Goal: Complete application form

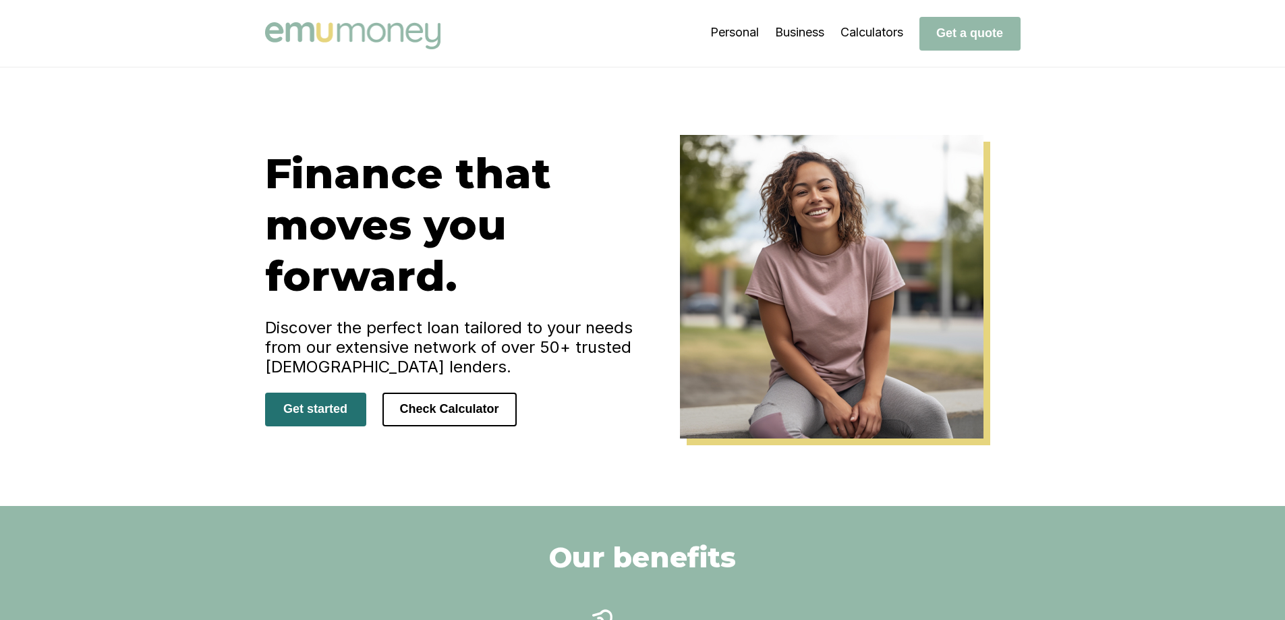
click at [326, 416] on button "Get started" at bounding box center [315, 410] width 101 height 34
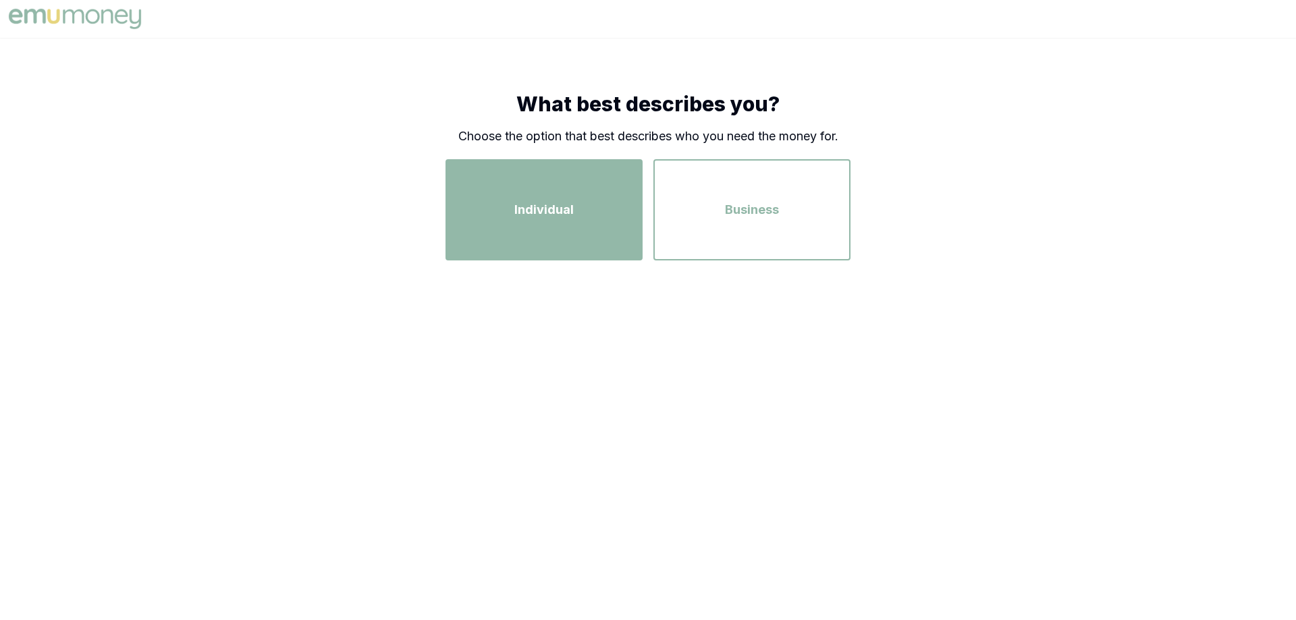
click at [518, 208] on span "Individual" at bounding box center [543, 209] width 59 height 19
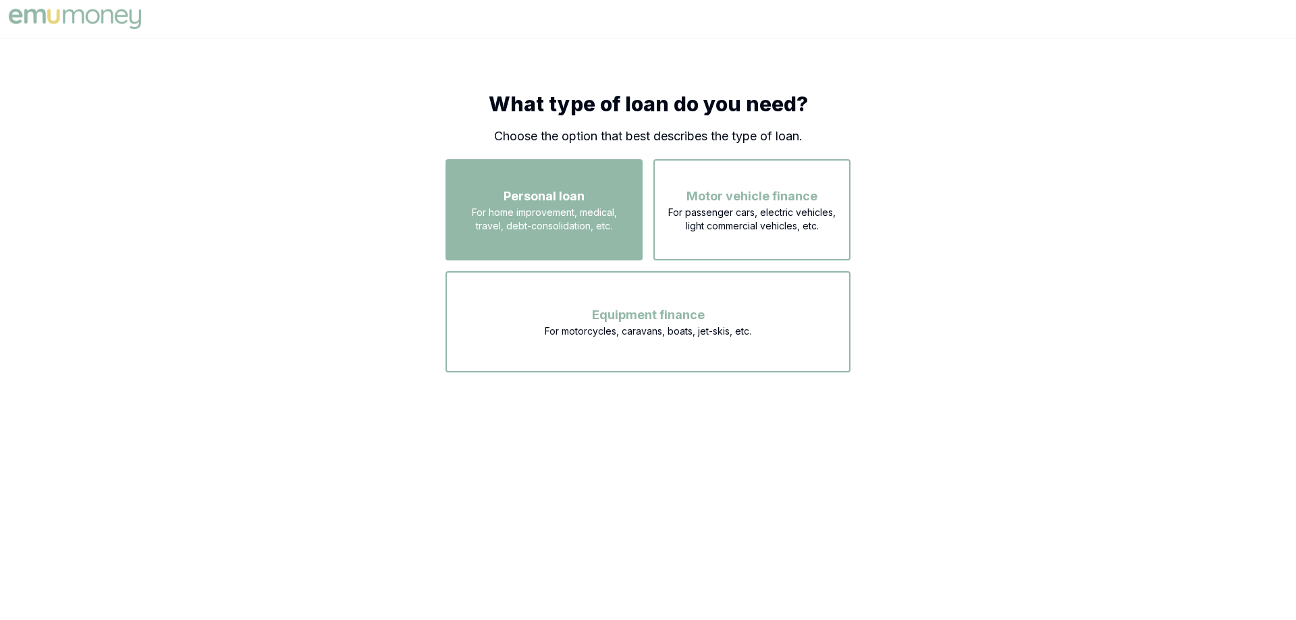
click at [528, 215] on span "For home improvement, medical, travel, debt-consolidation, etc." at bounding box center [544, 219] width 173 height 27
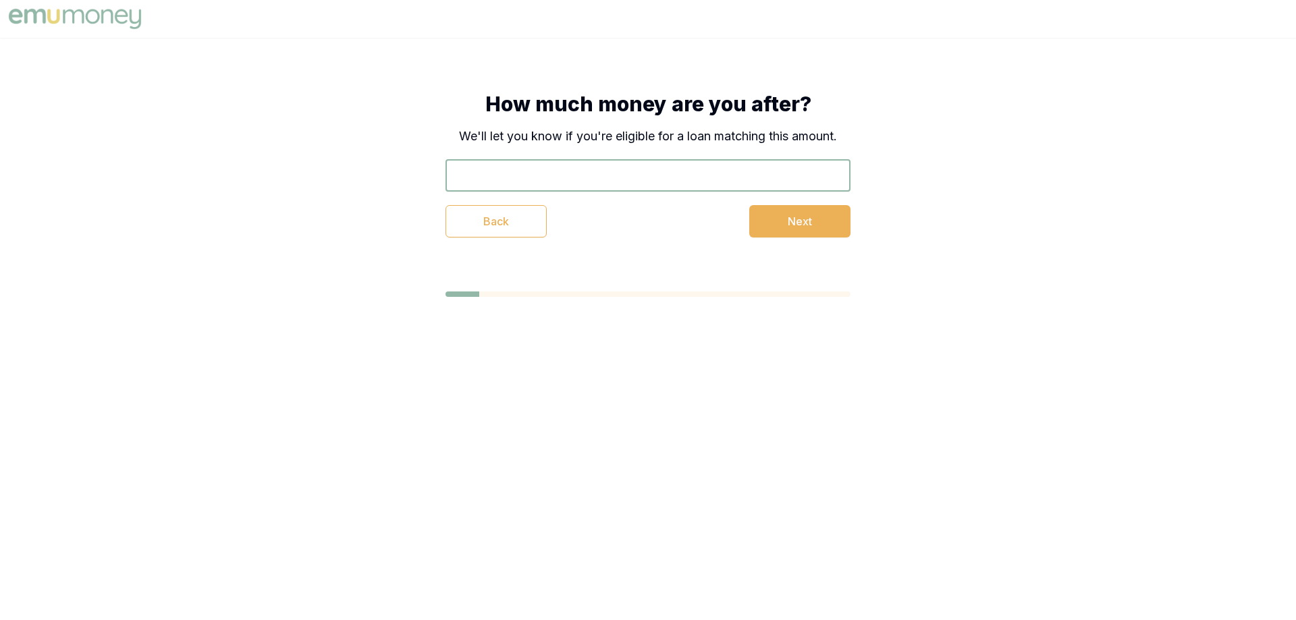
click at [526, 170] on input "text" at bounding box center [647, 175] width 405 height 32
type input "$20,000"
click at [790, 225] on button "Next" at bounding box center [799, 221] width 101 height 32
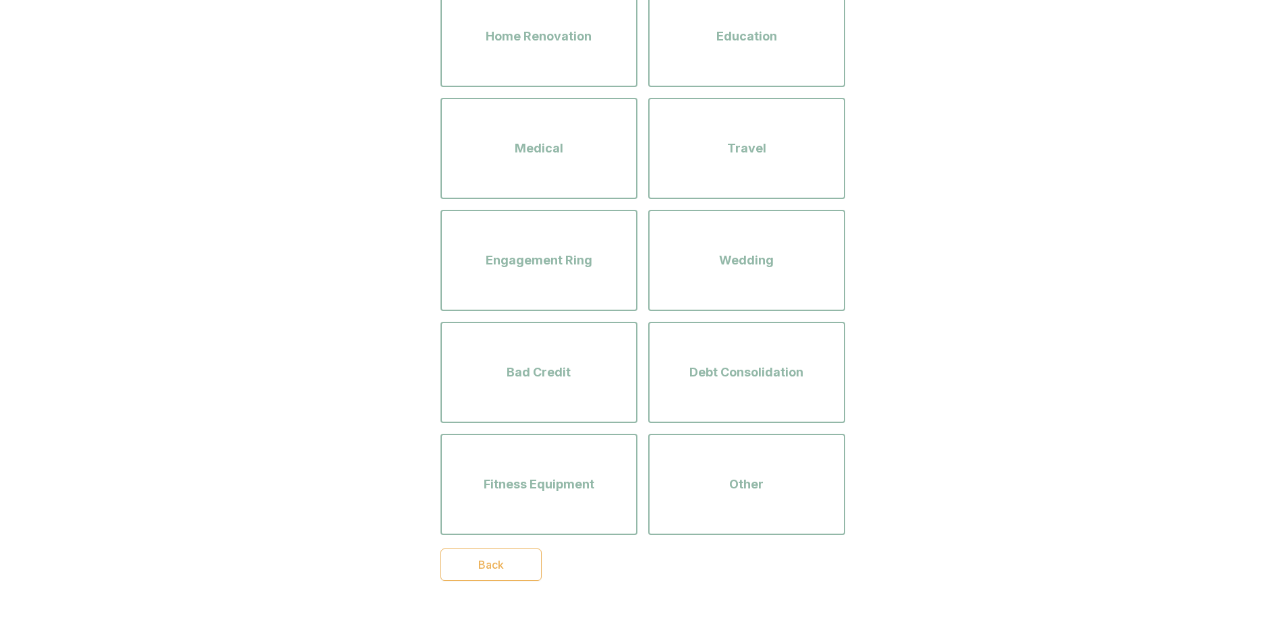
scroll to position [202, 0]
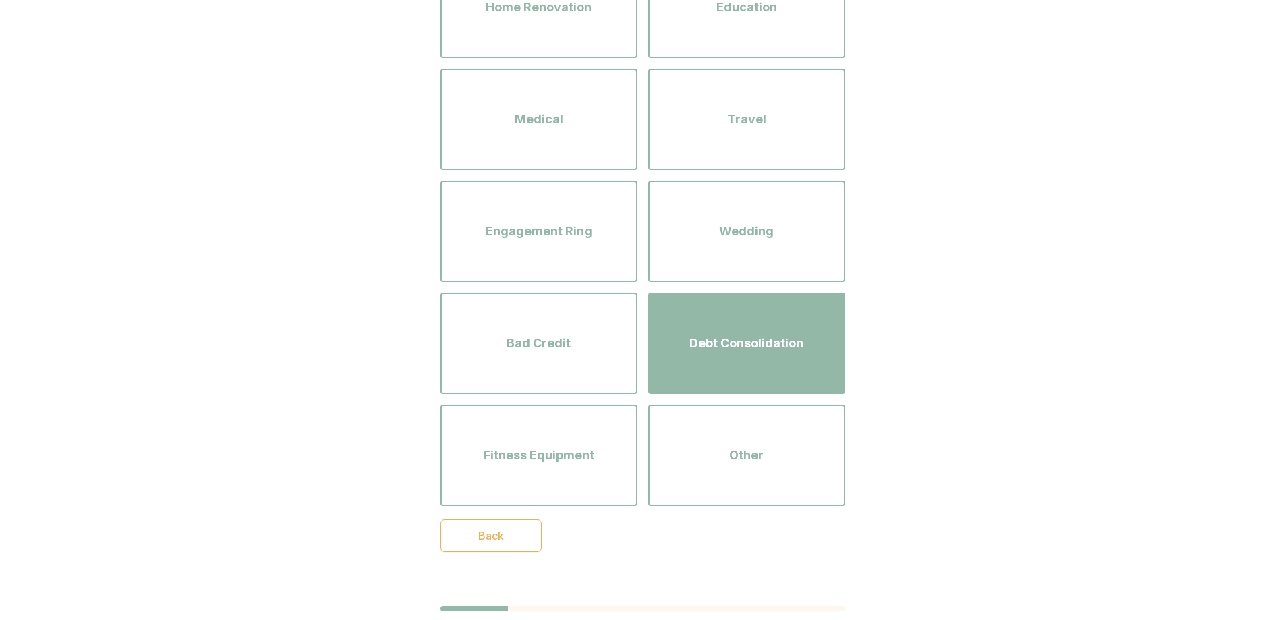
click at [701, 348] on span "Debt Consolidation" at bounding box center [747, 343] width 114 height 19
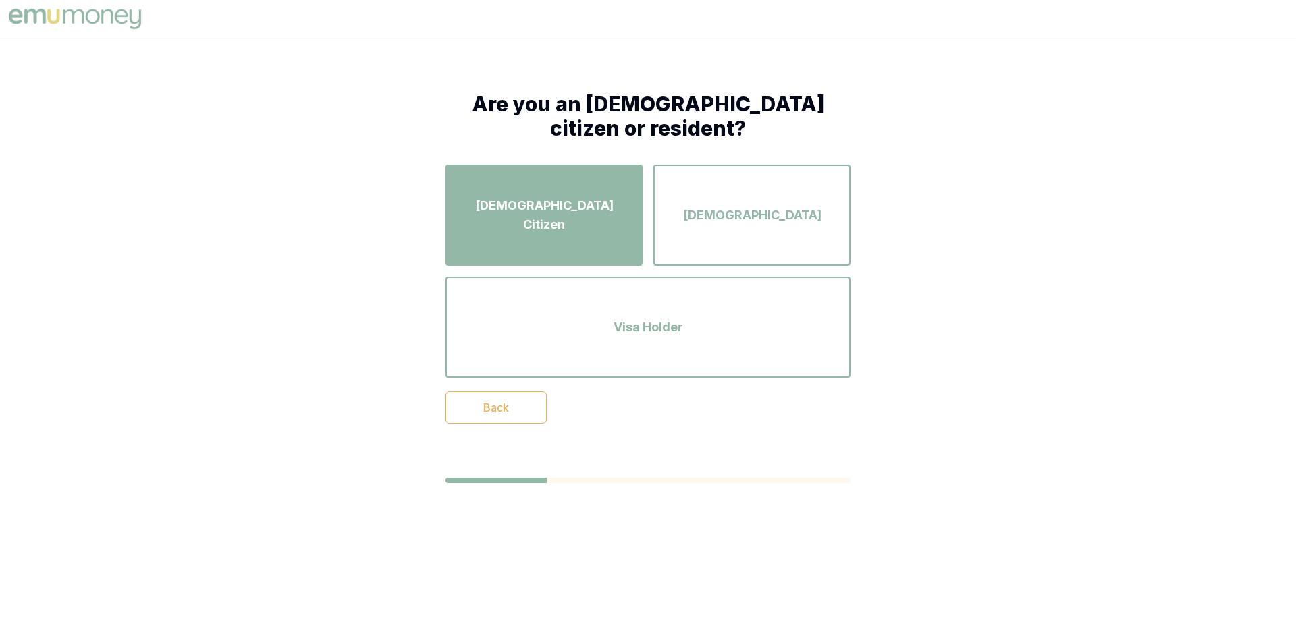
click at [537, 215] on span "[DEMOGRAPHIC_DATA] Citizen" at bounding box center [544, 215] width 173 height 38
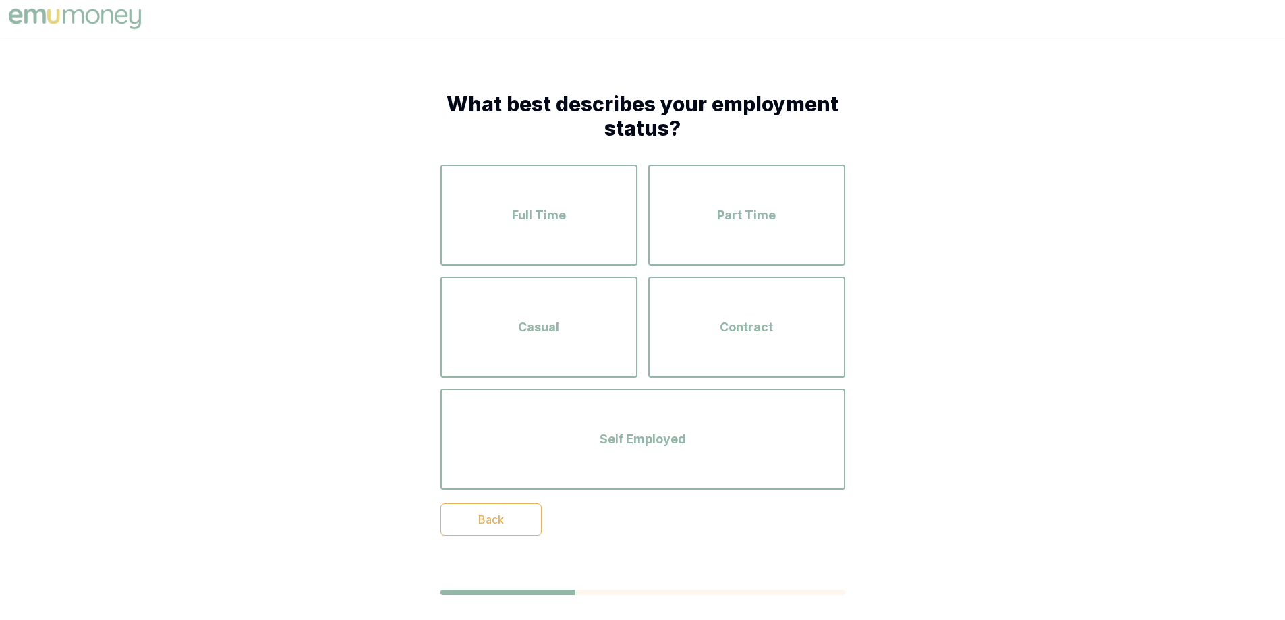
click at [537, 215] on span "Full Time" at bounding box center [539, 215] width 54 height 19
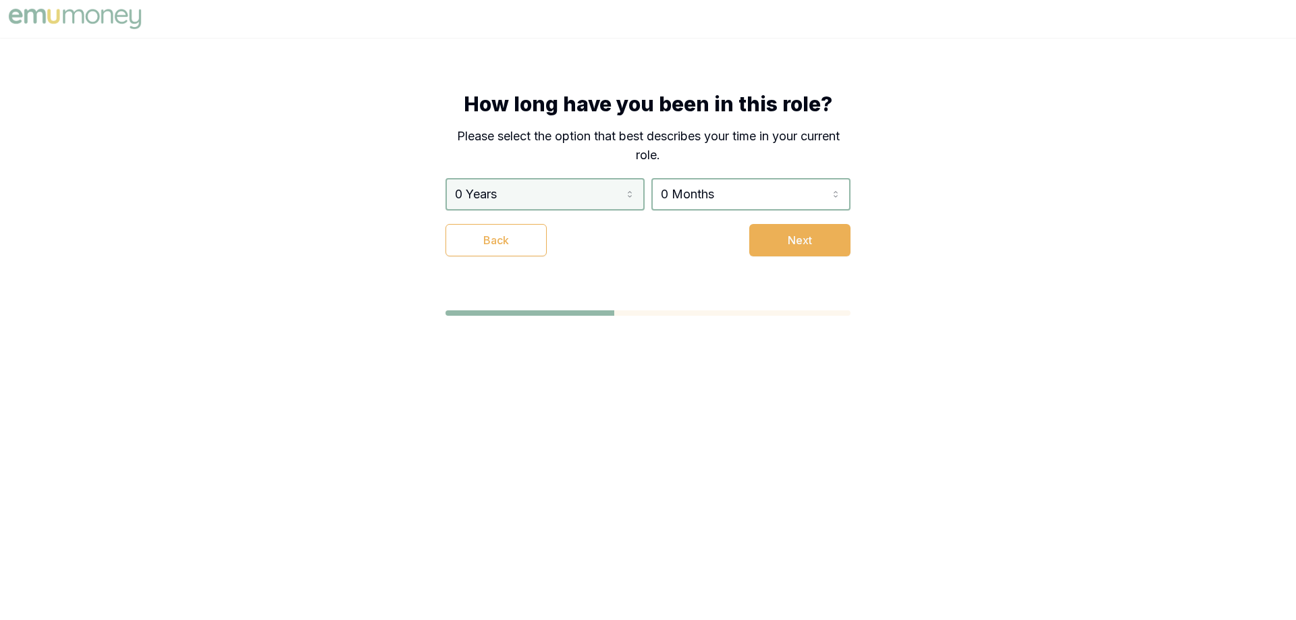
click at [630, 191] on html "How long have you been in this role? Please select the option that best describ…" at bounding box center [648, 310] width 1296 height 620
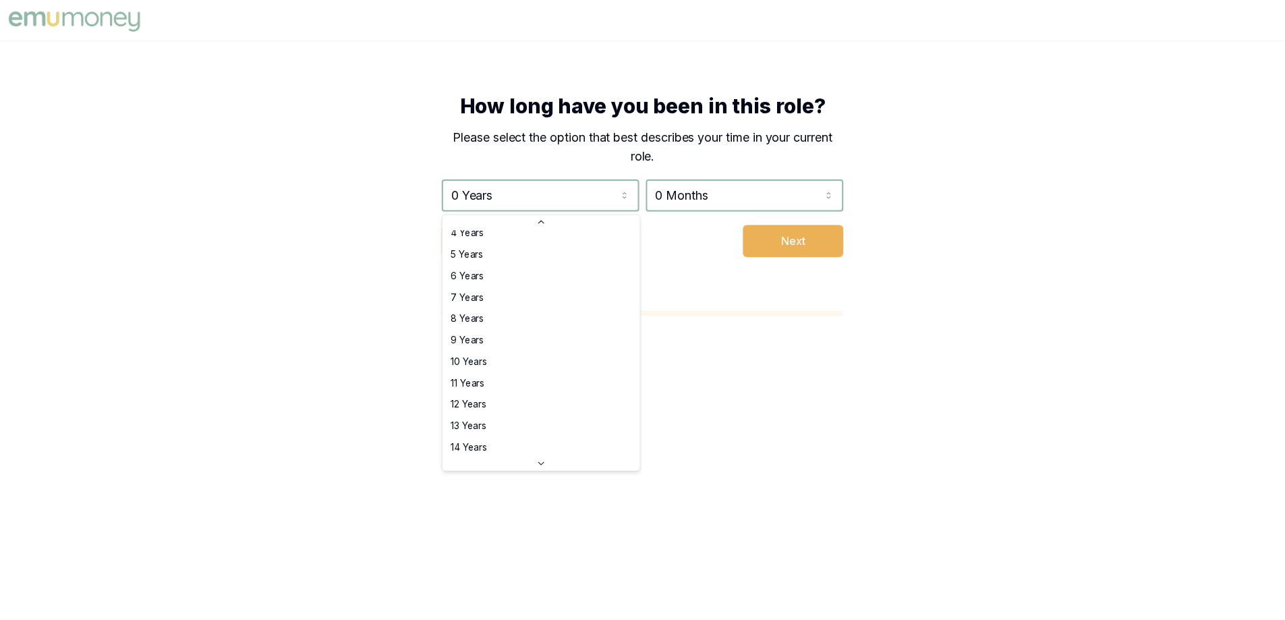
scroll to position [202, 0]
select select "16"
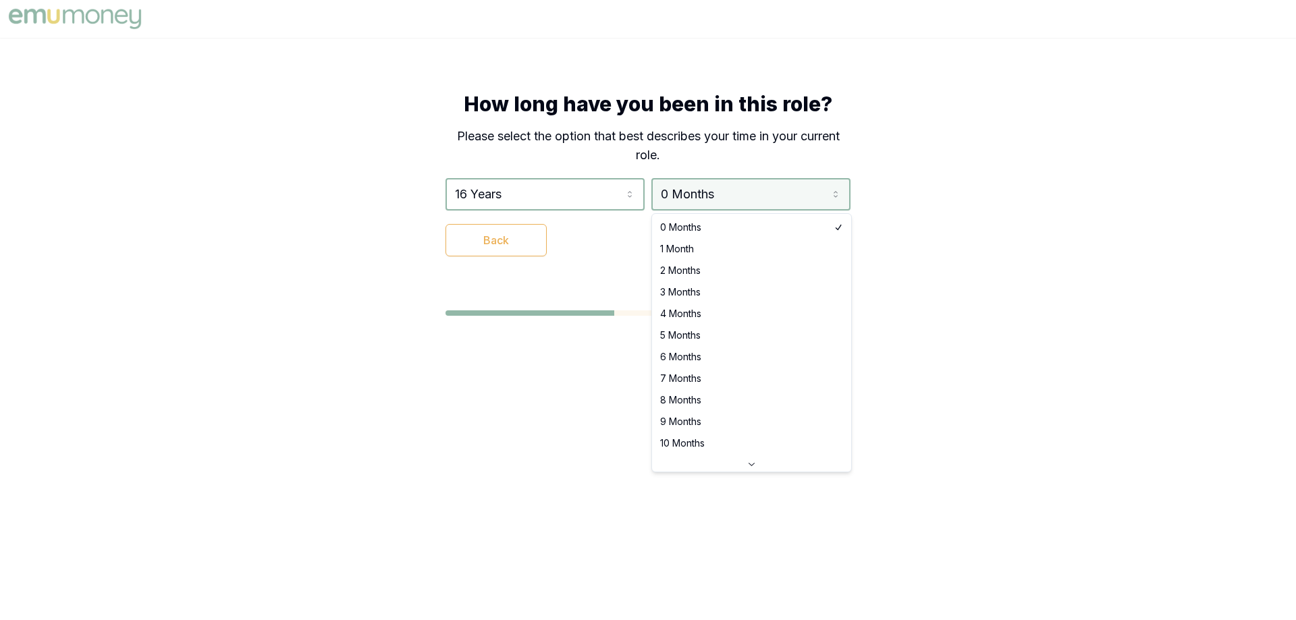
click at [835, 190] on html "How long have you been in this role? Please select the option that best describ…" at bounding box center [648, 310] width 1296 height 620
select select "4"
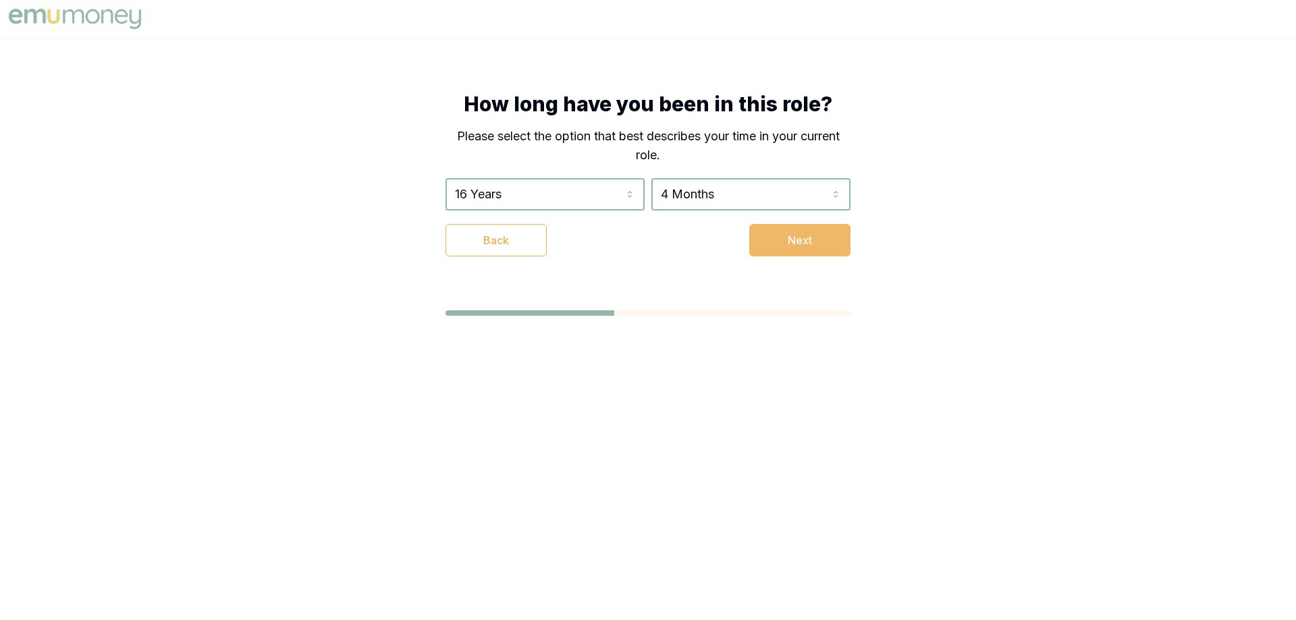
click at [806, 233] on button "Next" at bounding box center [799, 240] width 101 height 32
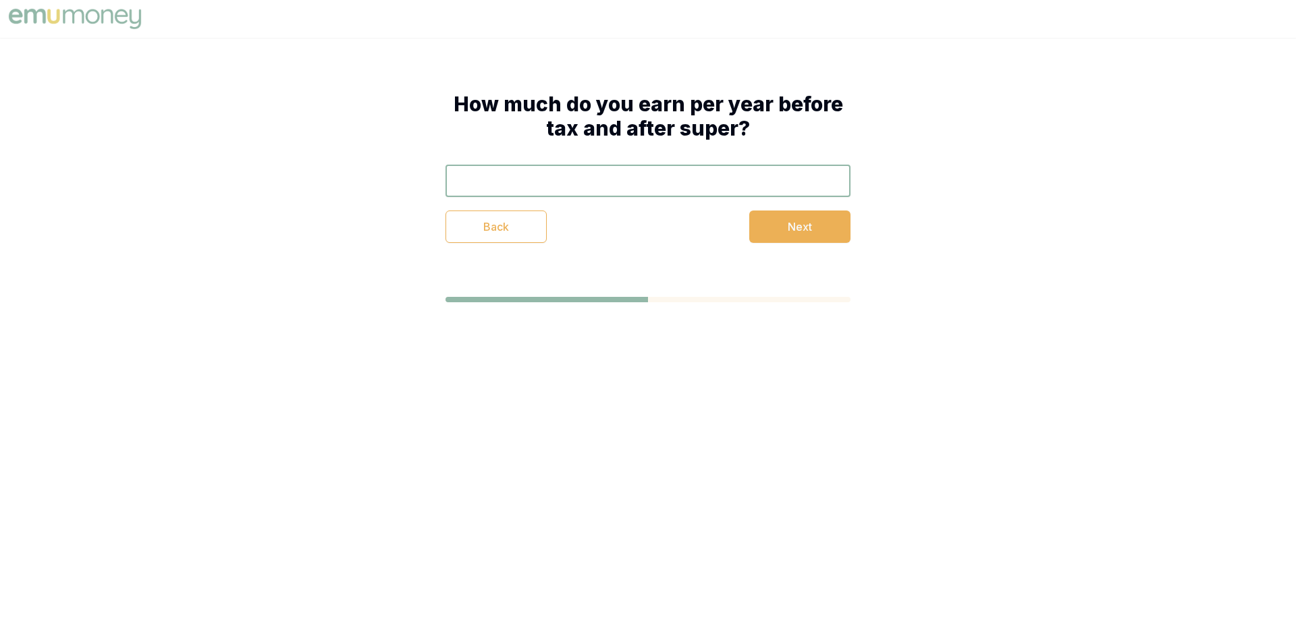
click at [561, 182] on input "text" at bounding box center [647, 181] width 405 height 32
type input "$77,000"
click at [807, 228] on button "Next" at bounding box center [799, 227] width 101 height 32
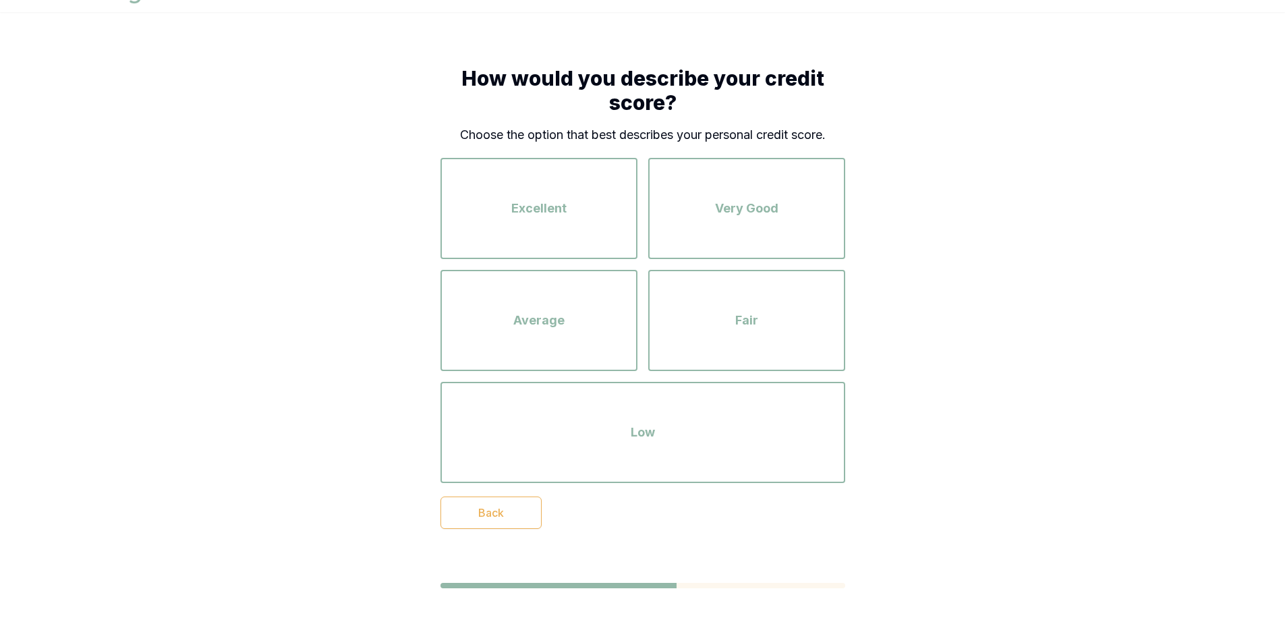
scroll to position [48, 0]
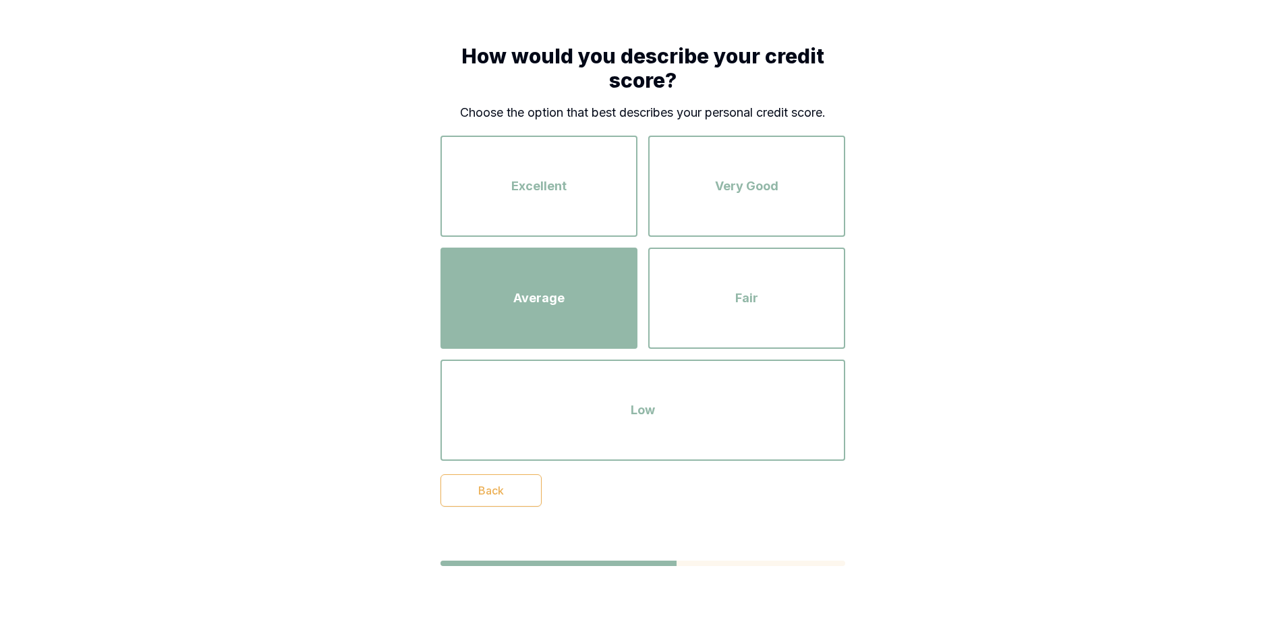
click at [487, 279] on div "Average" at bounding box center [539, 298] width 173 height 77
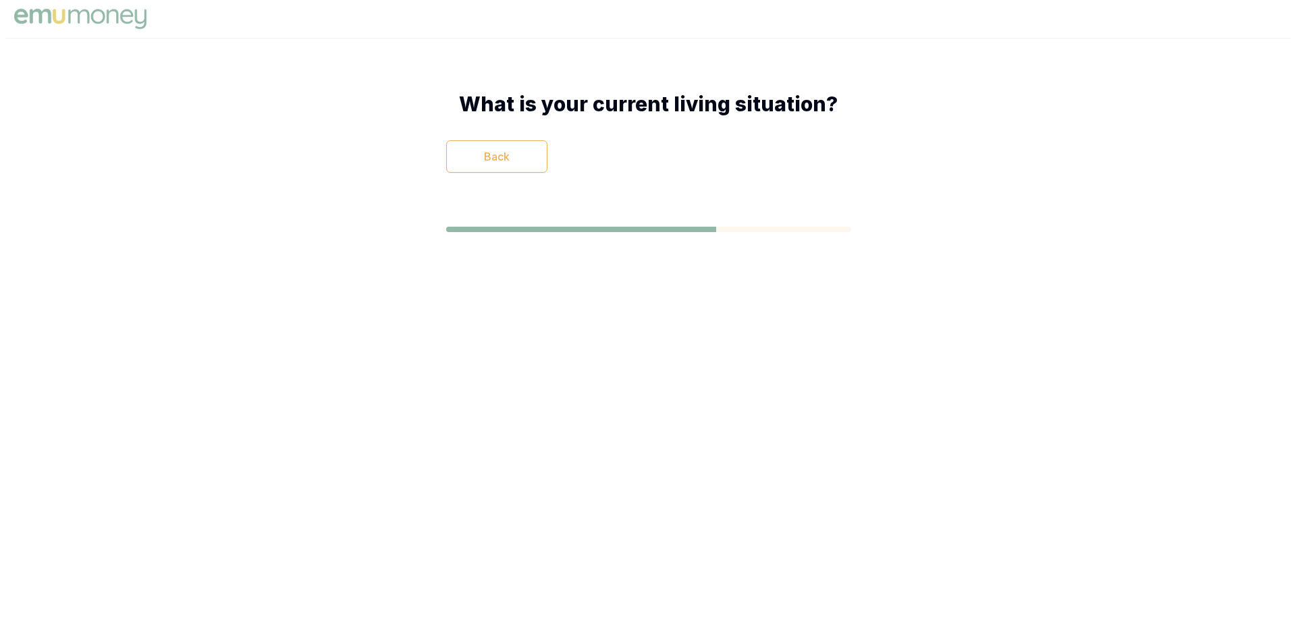
scroll to position [0, 0]
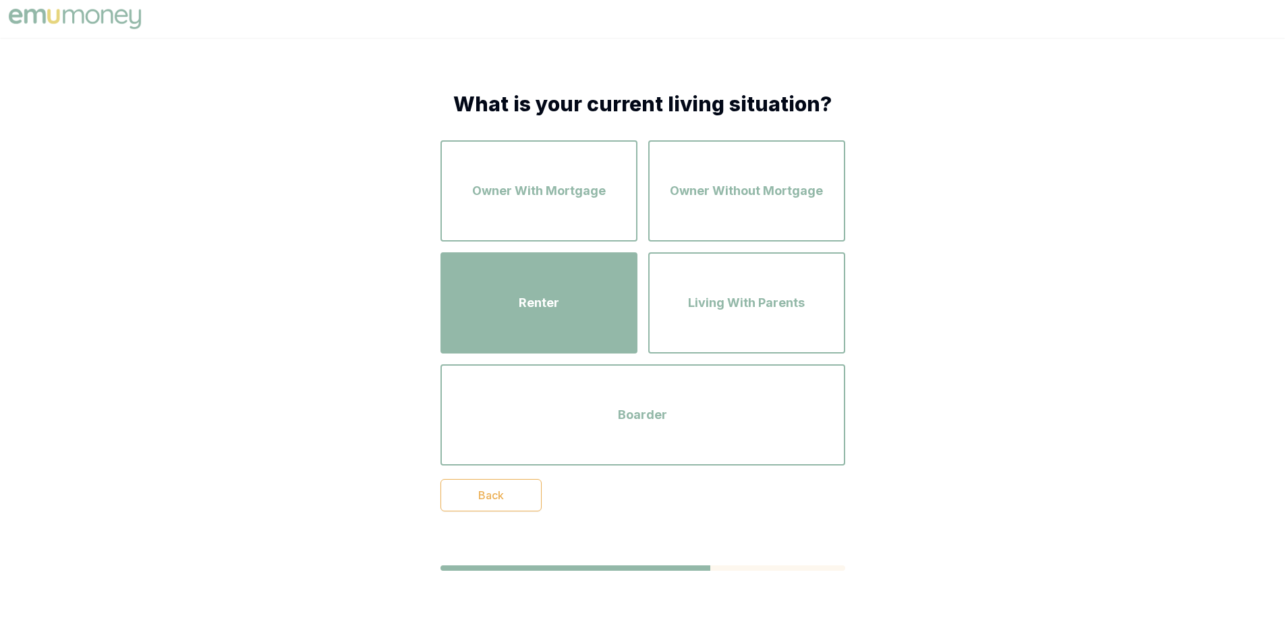
click at [524, 294] on span "Renter" at bounding box center [539, 303] width 40 height 19
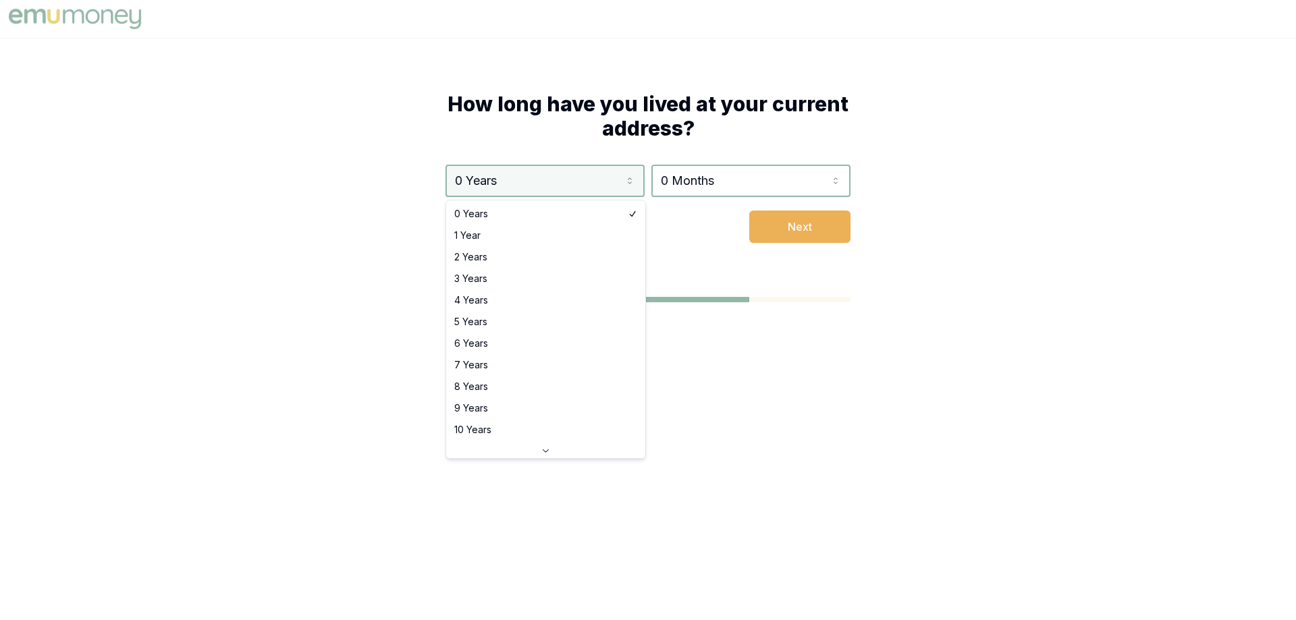
click at [630, 179] on html "How long have you lived at your current address? 0 Years 0 Years 1 Year 2 Years…" at bounding box center [648, 310] width 1296 height 620
select select "3"
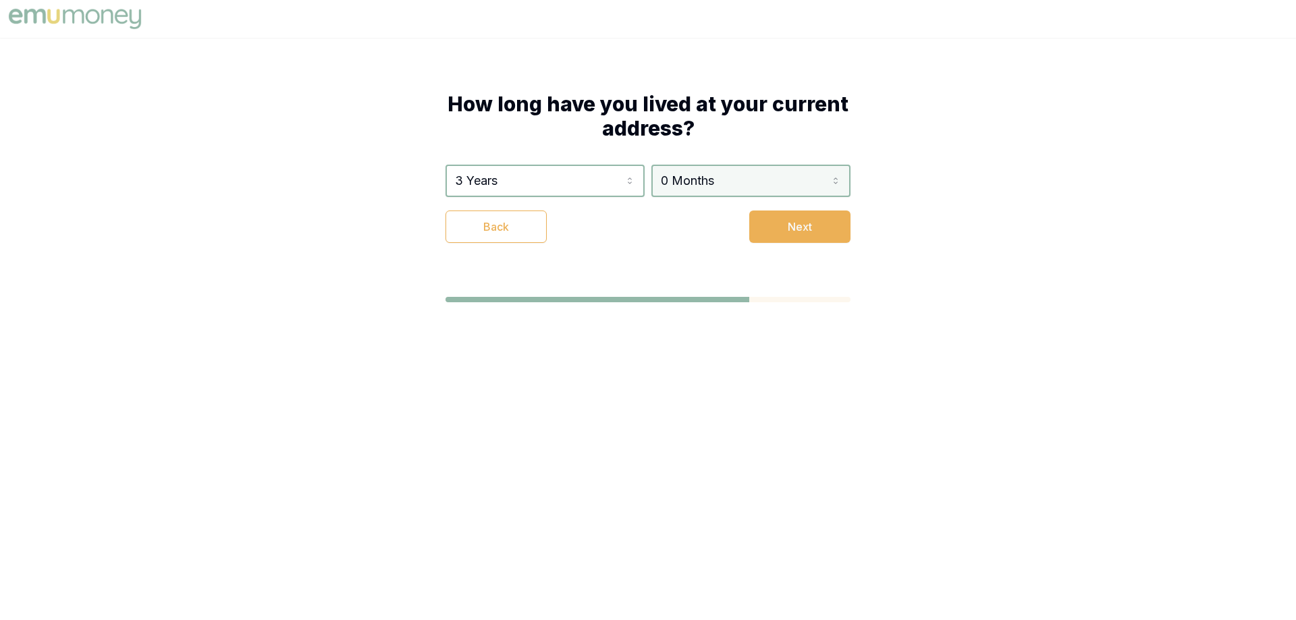
click at [837, 175] on html "How long have you lived at your current address? 3 Years 0 Years 1 Year 2 Years…" at bounding box center [648, 310] width 1296 height 620
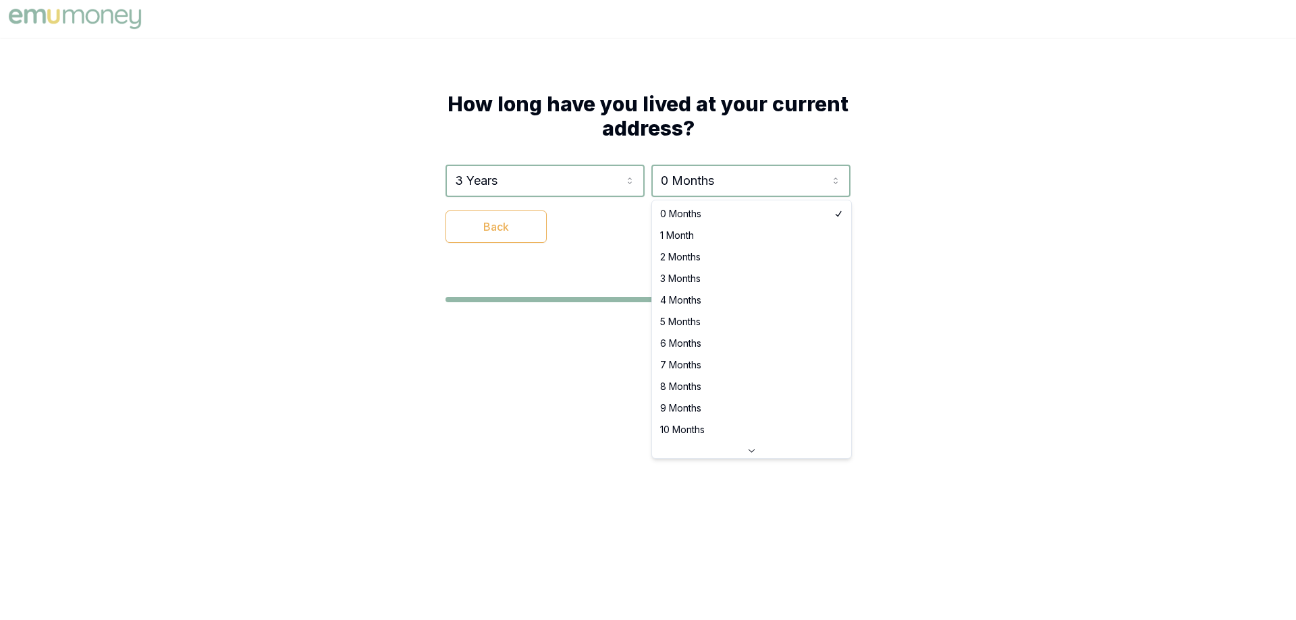
select select "1"
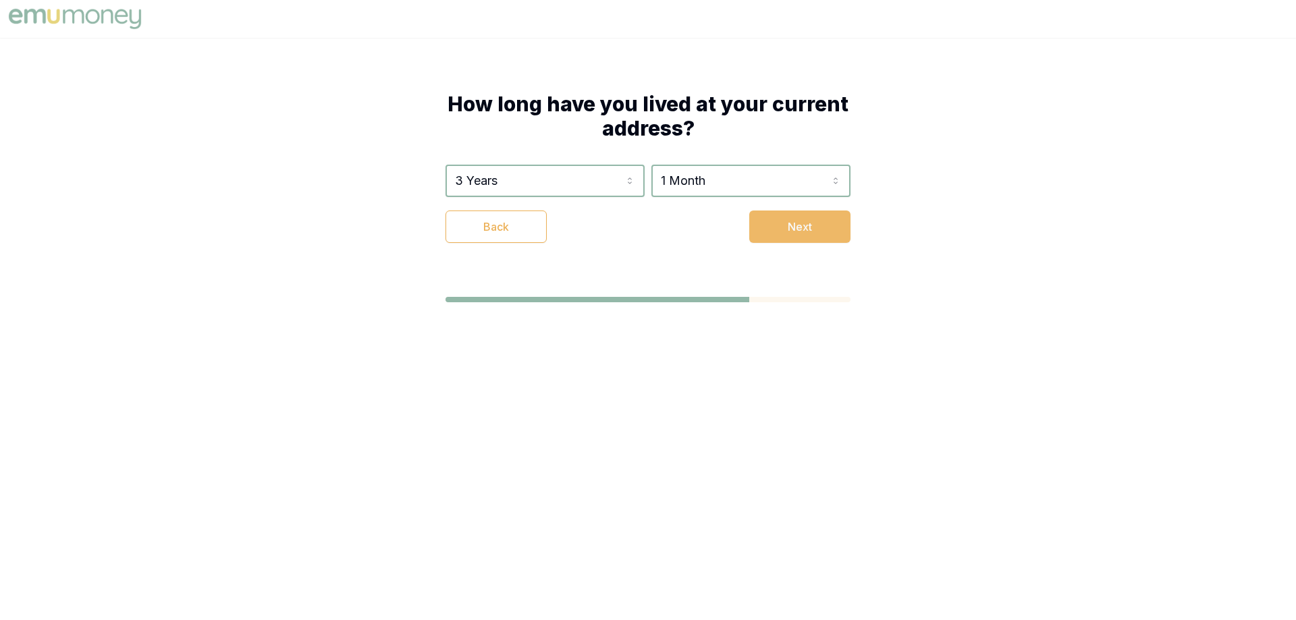
click at [792, 225] on button "Next" at bounding box center [799, 227] width 101 height 32
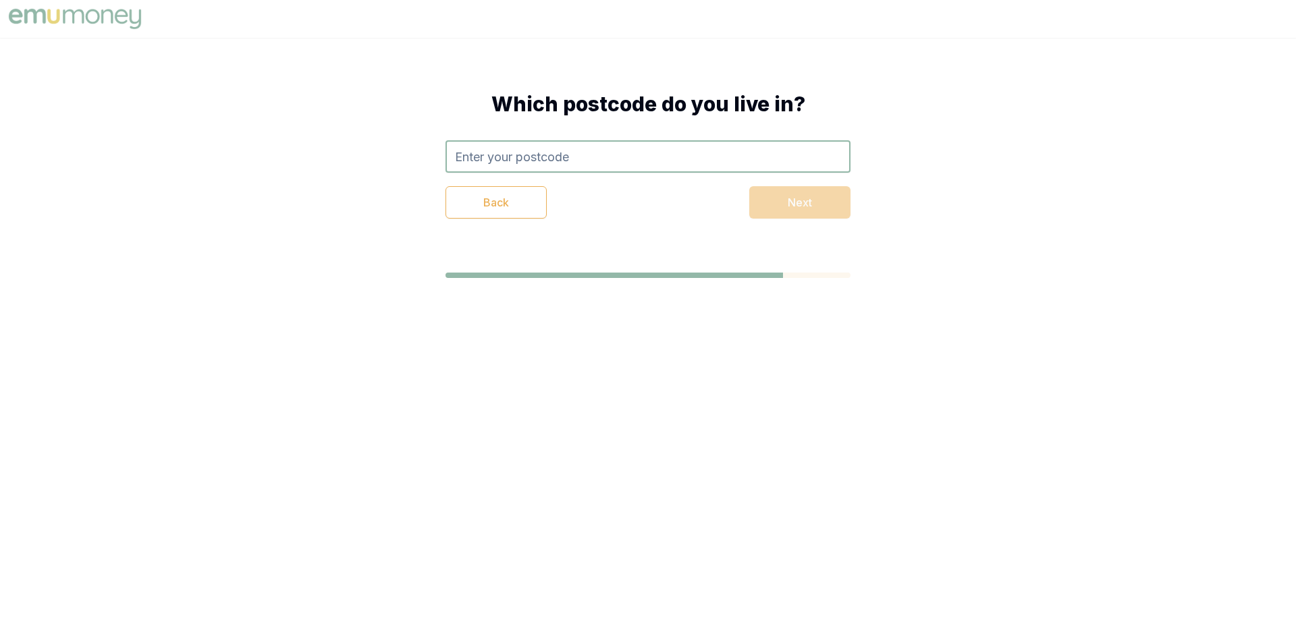
click at [509, 157] on input "text" at bounding box center [647, 156] width 405 height 32
type input "2250"
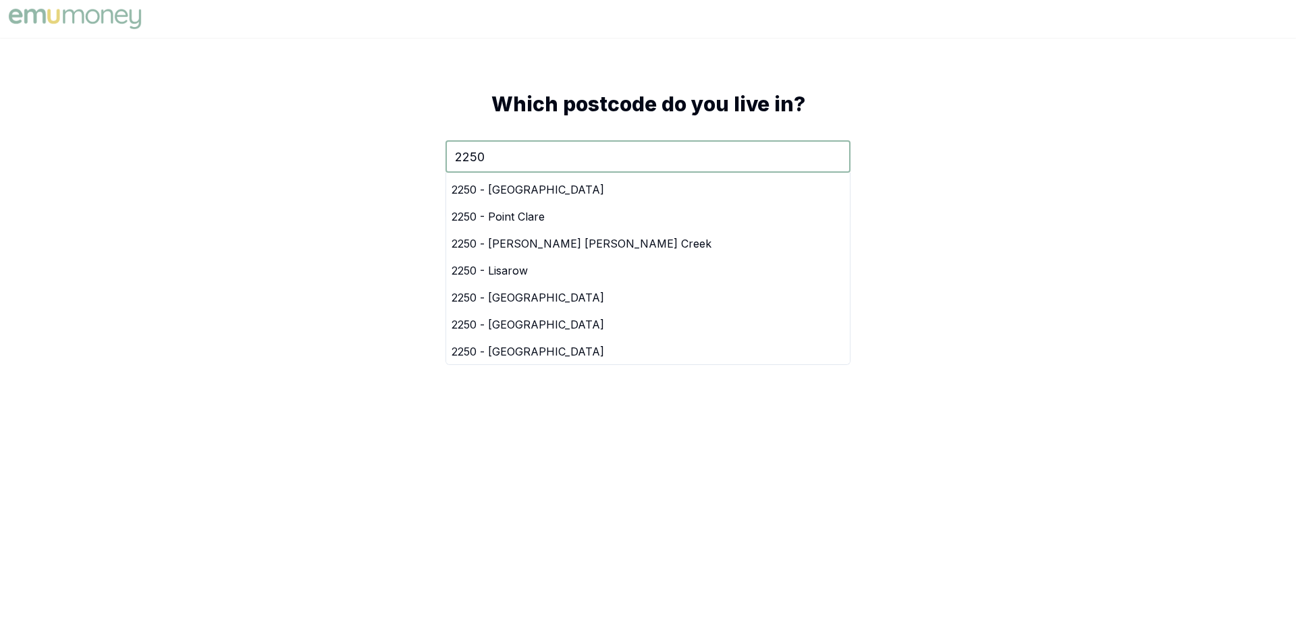
scroll to position [405, 0]
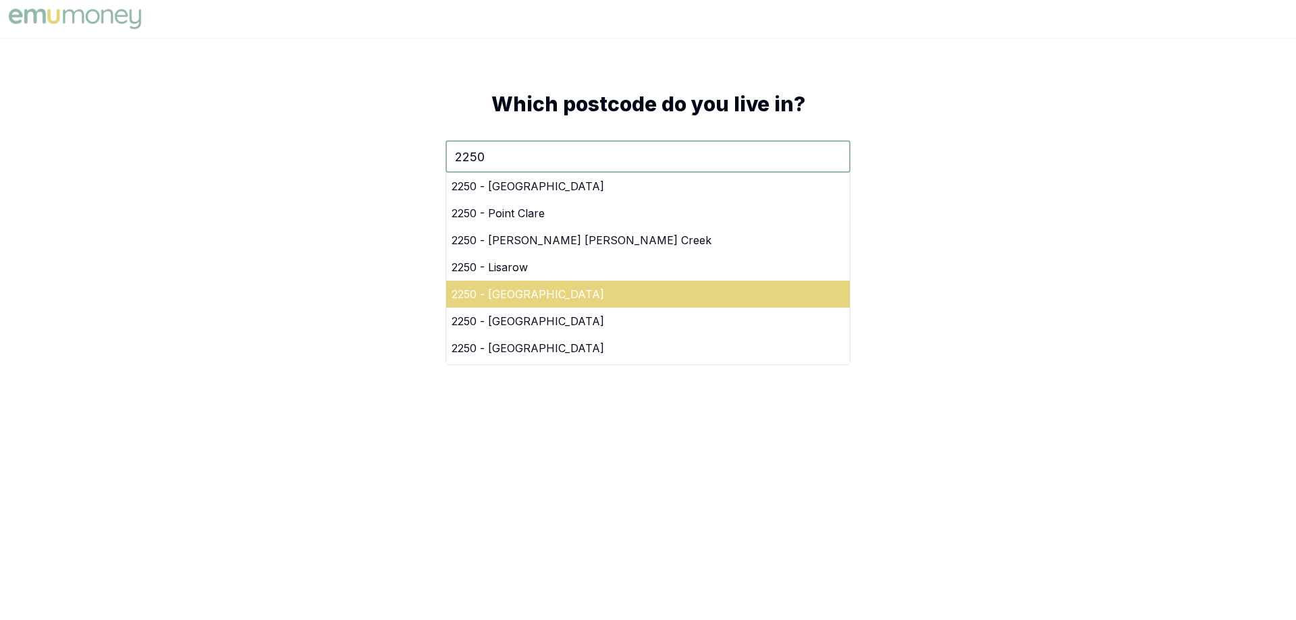
click at [511, 292] on div "2250 - [GEOGRAPHIC_DATA]" at bounding box center [648, 294] width 404 height 27
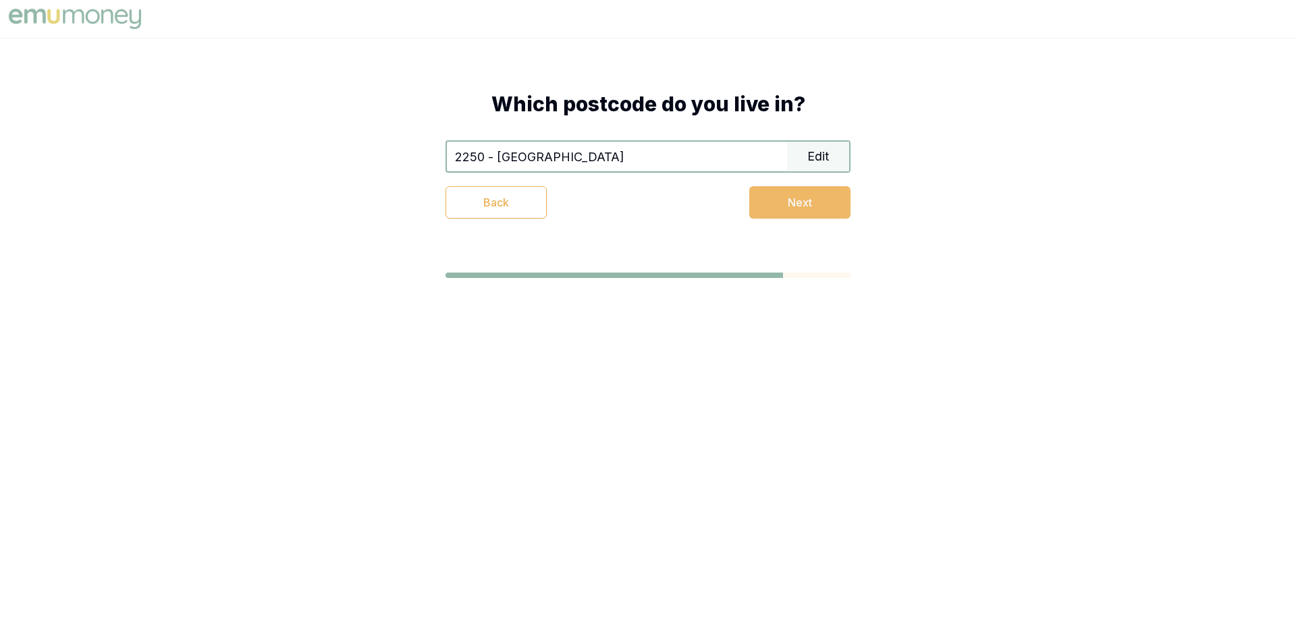
click at [808, 198] on button "Next" at bounding box center [799, 202] width 101 height 32
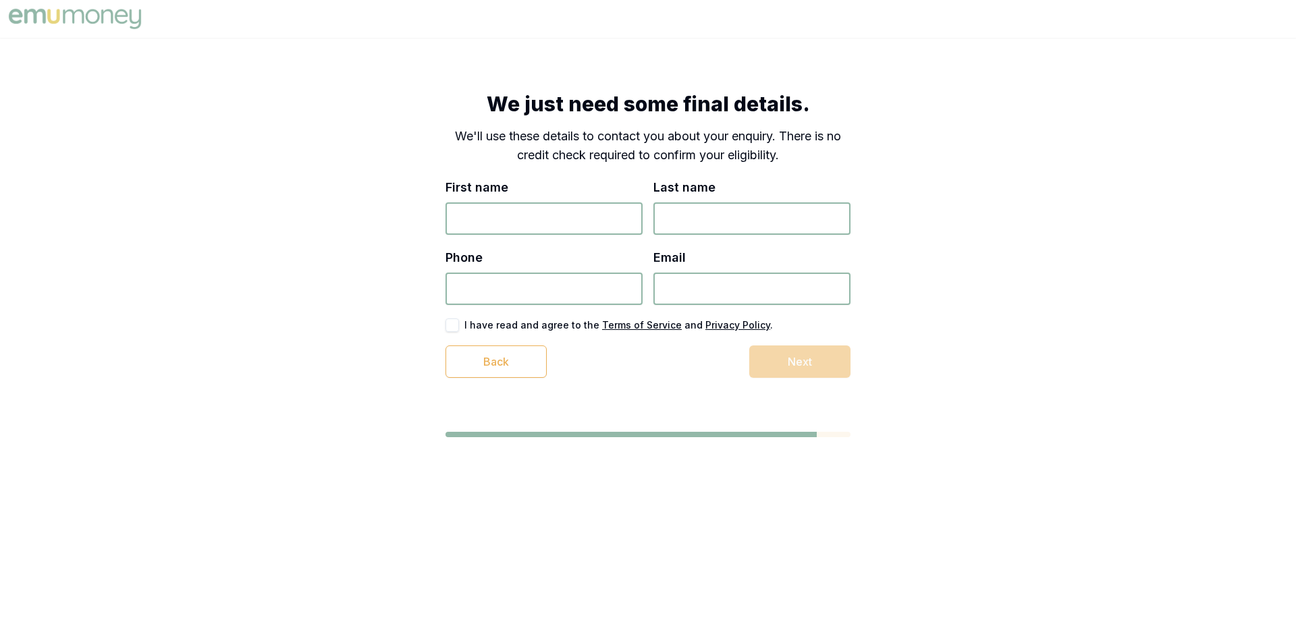
click at [522, 217] on input "First name" at bounding box center [543, 218] width 197 height 32
type input "Leonie"
click at [673, 215] on input "Last name" at bounding box center [751, 218] width 197 height 32
type input "[PERSON_NAME]"
click at [518, 291] on input "Phone" at bounding box center [543, 289] width 197 height 32
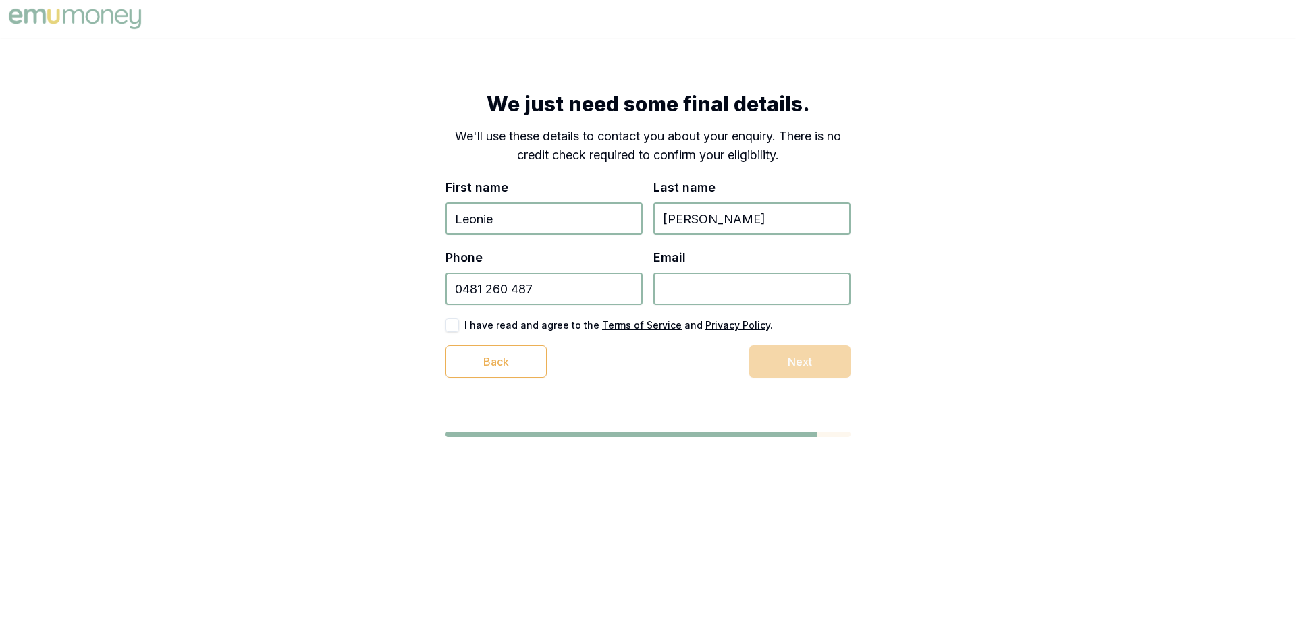
type input "0481 260 487"
click at [673, 287] on input "Email" at bounding box center [751, 289] width 197 height 32
click at [801, 361] on div "Back Next" at bounding box center [647, 361] width 405 height 32
click at [654, 375] on div "Back Next" at bounding box center [647, 361] width 405 height 32
click at [630, 326] on u "Terms of Service" at bounding box center [642, 324] width 80 height 11
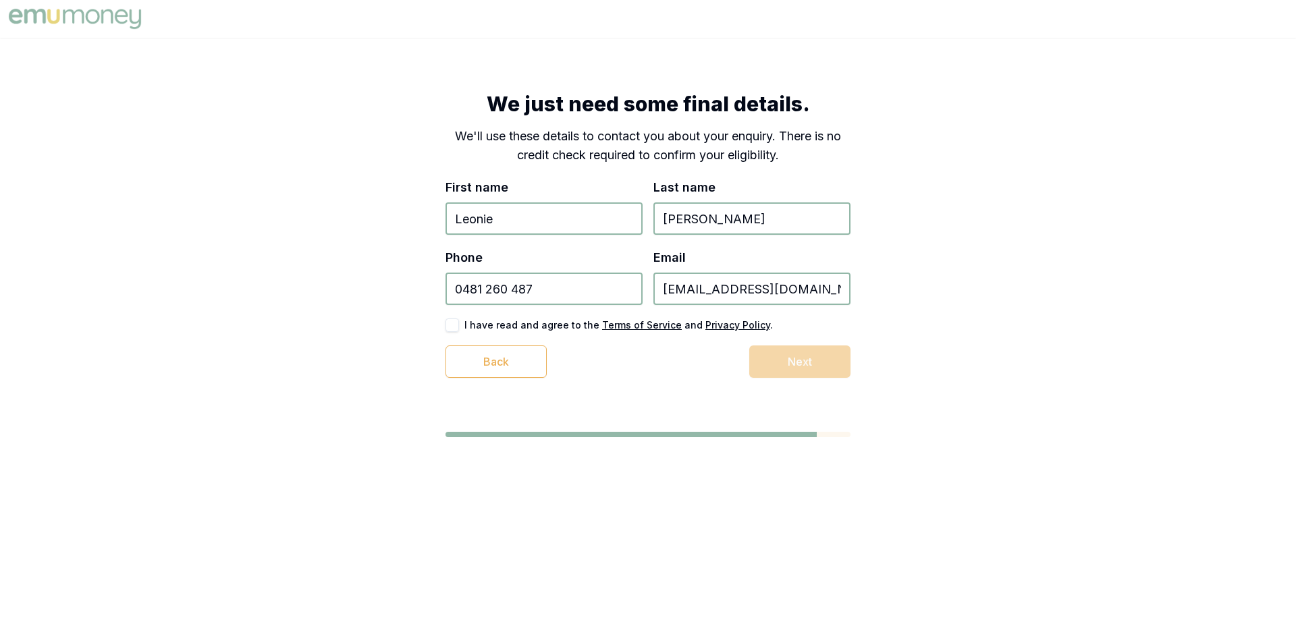
click at [729, 322] on u "Privacy Policy" at bounding box center [737, 324] width 65 height 11
click at [799, 364] on div "Back Next" at bounding box center [647, 361] width 405 height 32
click at [738, 217] on input "[PERSON_NAME]" at bounding box center [751, 218] width 197 height 32
click at [833, 292] on input "[EMAIL_ADDRESS][DOMAIN_NAME]" at bounding box center [751, 289] width 197 height 32
click at [816, 323] on div "I have read and agree to the Terms of Service and Privacy Policy ." at bounding box center [647, 324] width 405 height 13
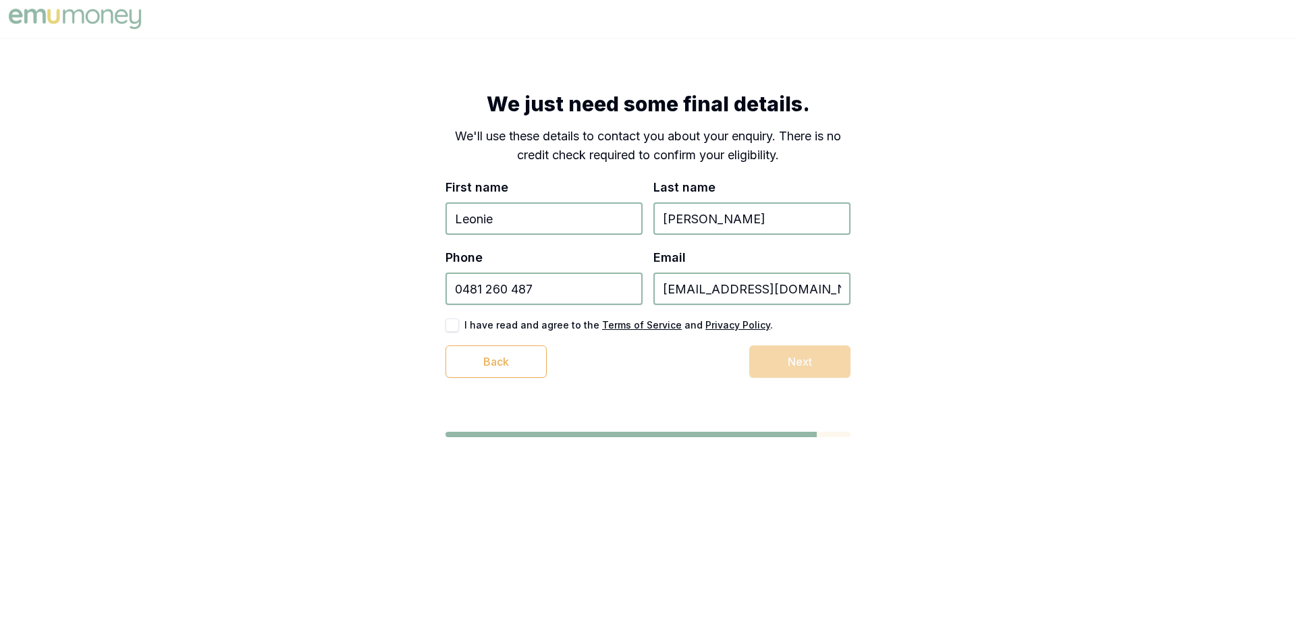
click at [793, 358] on div "Back Next" at bounding box center [647, 361] width 405 height 32
click at [835, 289] on input "[EMAIL_ADDRESS][DOMAIN_NAME]" at bounding box center [751, 289] width 197 height 32
type input "[EMAIL_ADDRESS][DOMAIN_NAME]"
click at [673, 360] on div "Back Next" at bounding box center [647, 361] width 405 height 32
click at [806, 364] on div "Back Next" at bounding box center [647, 361] width 405 height 32
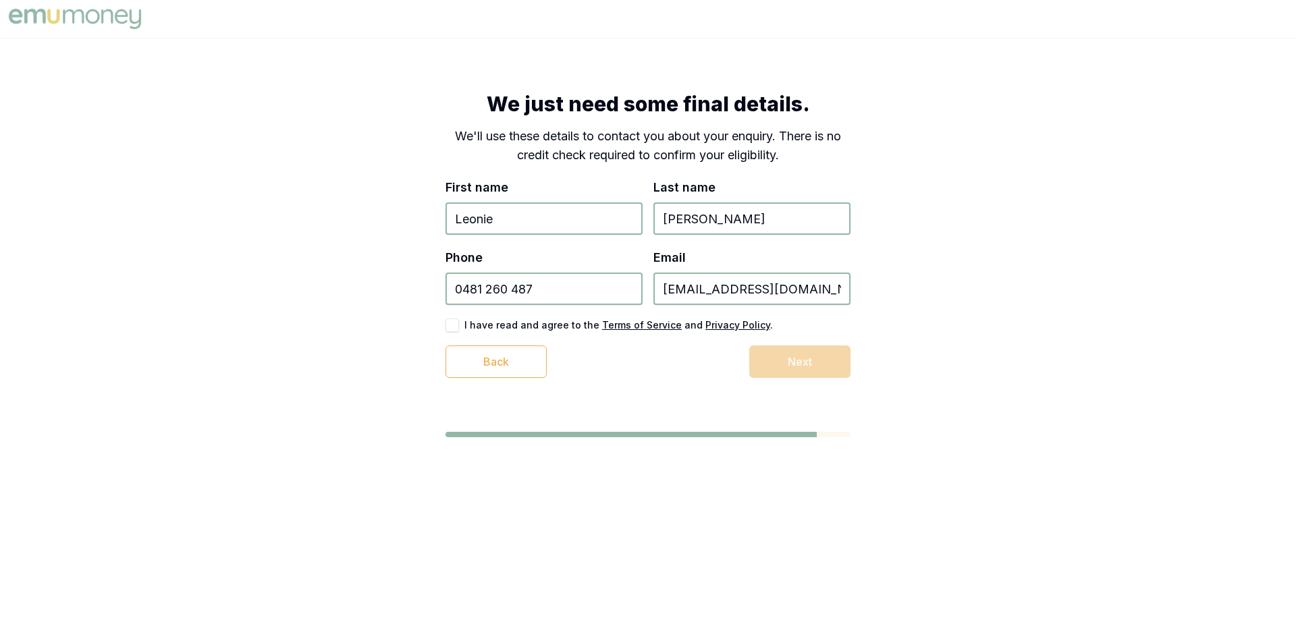
click at [498, 220] on input "Leonie" at bounding box center [543, 218] width 197 height 32
click at [713, 214] on input "[PERSON_NAME]" at bounding box center [751, 218] width 197 height 32
click at [536, 288] on input "0481 260 487" at bounding box center [543, 289] width 197 height 32
click at [824, 287] on input "[EMAIL_ADDRESS][DOMAIN_NAME]" at bounding box center [751, 289] width 197 height 32
click at [796, 356] on div "Back Next" at bounding box center [647, 361] width 405 height 32
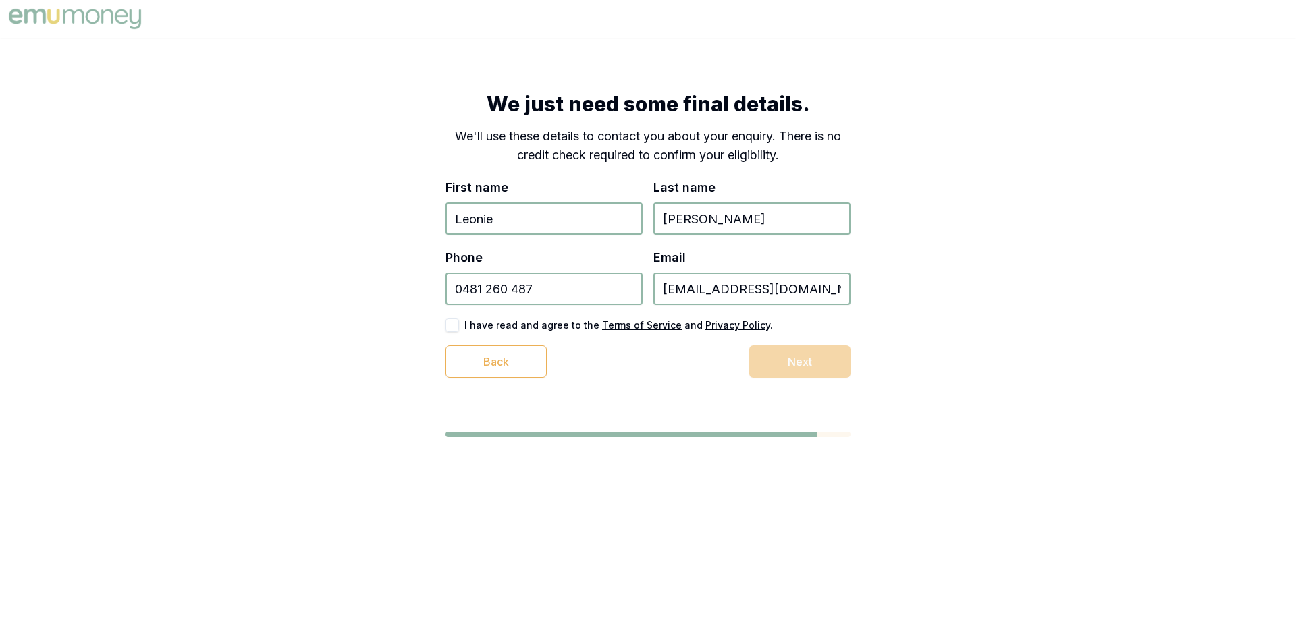
click at [630, 326] on u "Terms of Service" at bounding box center [642, 324] width 80 height 11
drag, startPoint x: 621, startPoint y: 369, endPoint x: 752, endPoint y: 360, distance: 131.9
click at [621, 368] on div "Back Next" at bounding box center [647, 361] width 405 height 32
click at [775, 353] on div "Back Next" at bounding box center [647, 361] width 405 height 32
drag, startPoint x: 796, startPoint y: 362, endPoint x: 805, endPoint y: 362, distance: 8.8
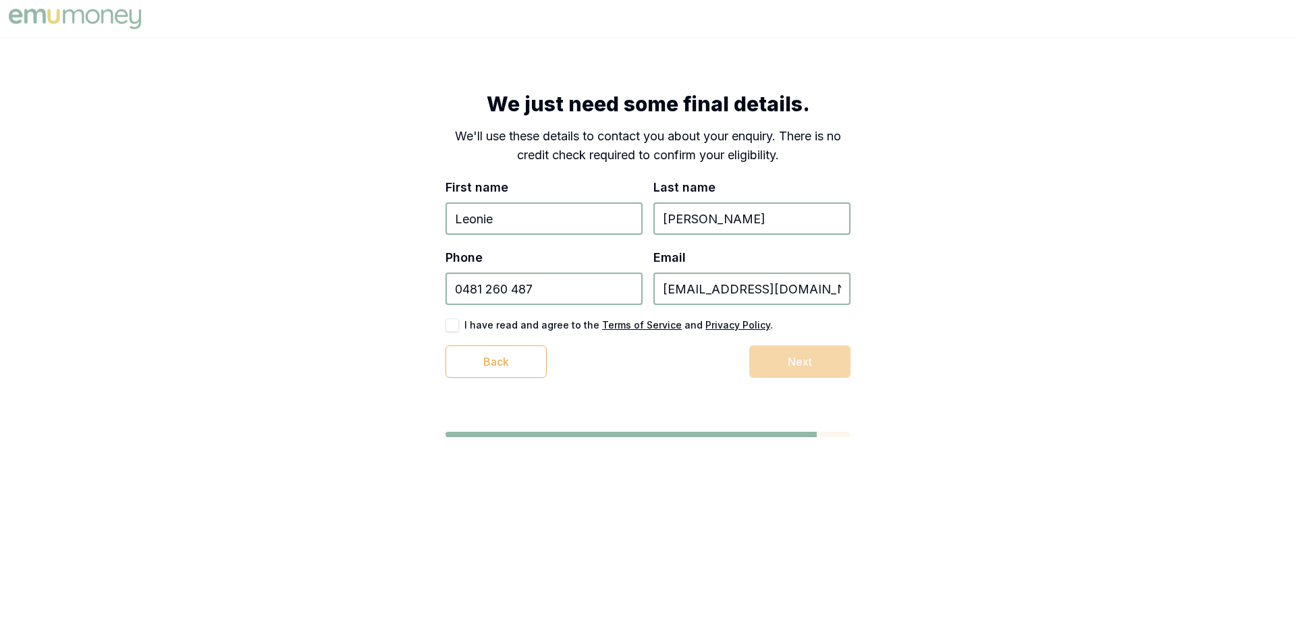
click at [805, 362] on div "Back Next" at bounding box center [647, 361] width 405 height 32
click at [888, 371] on div "We just need some final details. We'll use these details to contact you about y…" at bounding box center [647, 235] width 513 height 394
click at [561, 290] on input "0481 260 487" at bounding box center [543, 289] width 197 height 32
click at [540, 327] on label "I have read and agree to the Terms of Service and Privacy Policy ." at bounding box center [618, 325] width 308 height 9
click at [515, 365] on button "Back" at bounding box center [495, 361] width 101 height 32
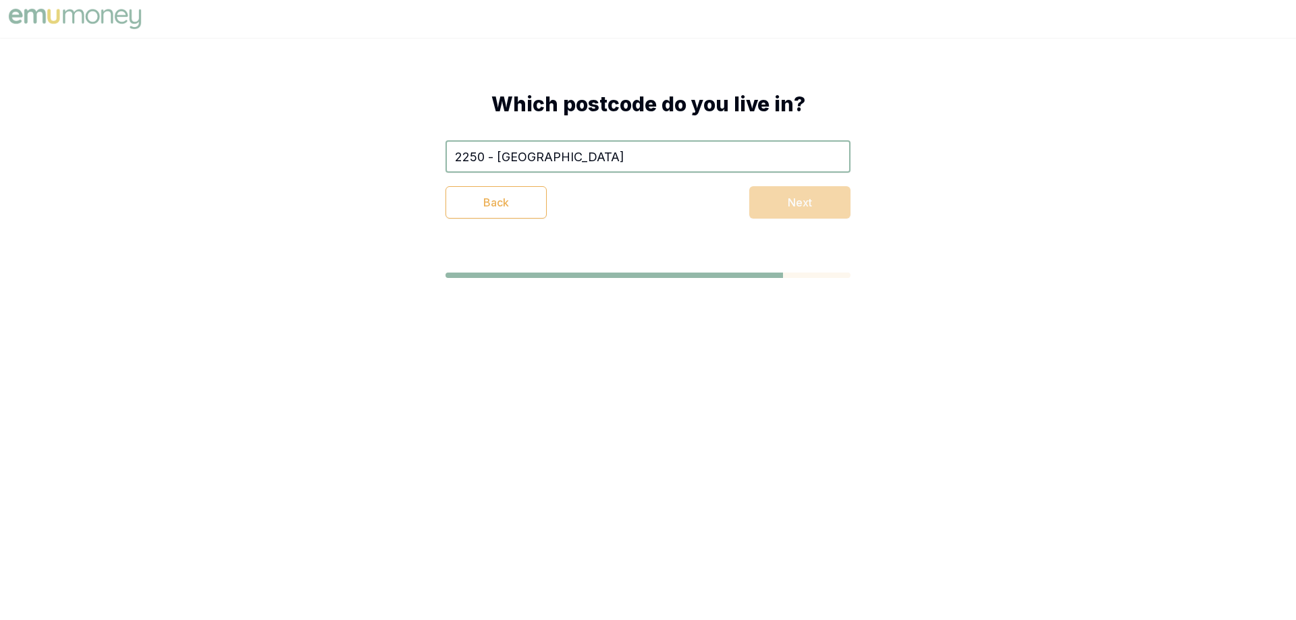
click at [816, 199] on div "Back Next" at bounding box center [647, 202] width 405 height 32
click at [590, 155] on input "2250 - [GEOGRAPHIC_DATA]" at bounding box center [647, 156] width 405 height 32
click at [787, 209] on div "Back Next" at bounding box center [647, 202] width 405 height 32
click at [779, 363] on body "Which postcode do you live in? 2250 - Gosford Back Next" at bounding box center [648, 310] width 1296 height 620
drag, startPoint x: 767, startPoint y: 178, endPoint x: 767, endPoint y: 201, distance: 22.9
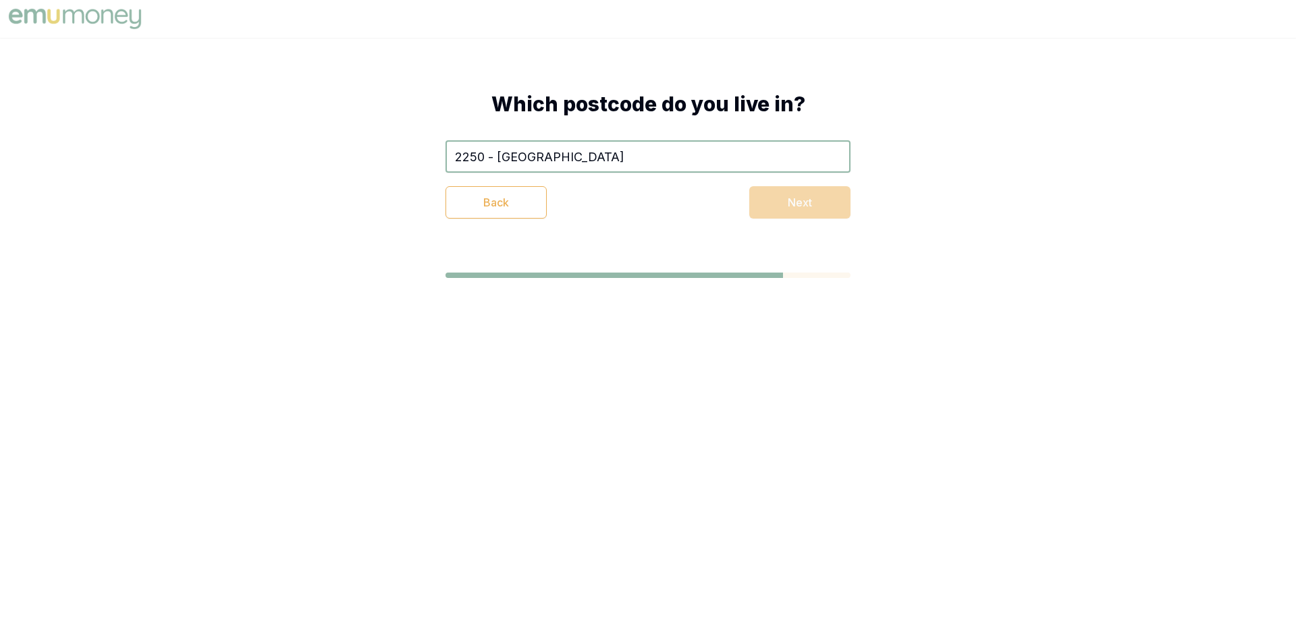
click at [767, 193] on div "2250 - Gosford Back Next" at bounding box center [647, 179] width 405 height 78
click at [767, 203] on div "Back Next" at bounding box center [647, 202] width 405 height 32
click at [800, 198] on div "Back Next" at bounding box center [647, 202] width 405 height 32
click at [800, 205] on div "Back Next" at bounding box center [647, 202] width 405 height 32
